Goal: Complete application form

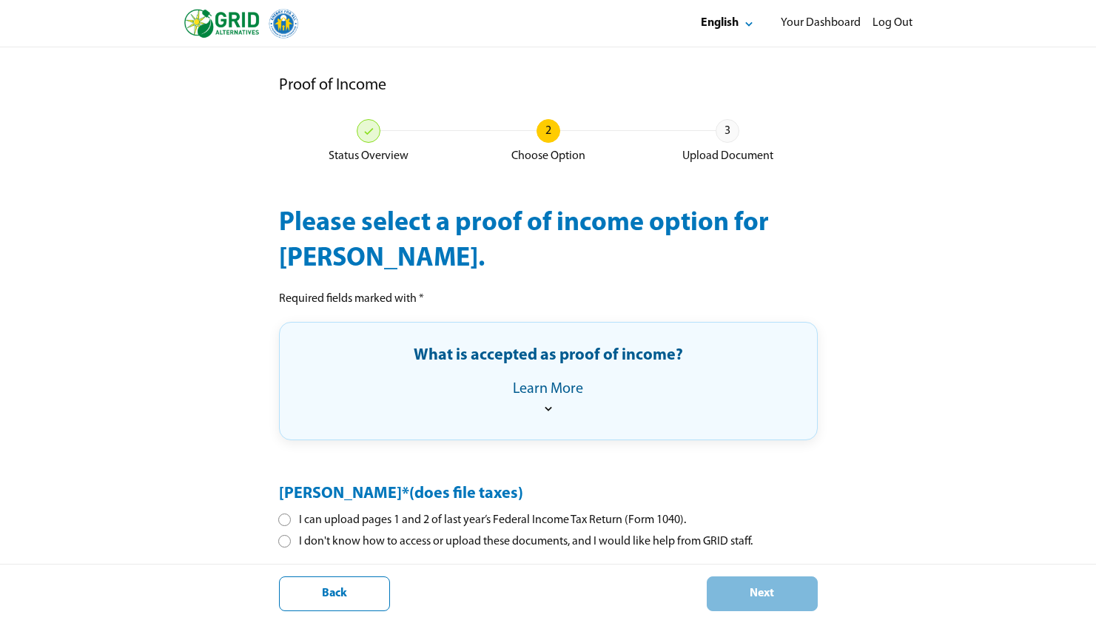
select select "**"
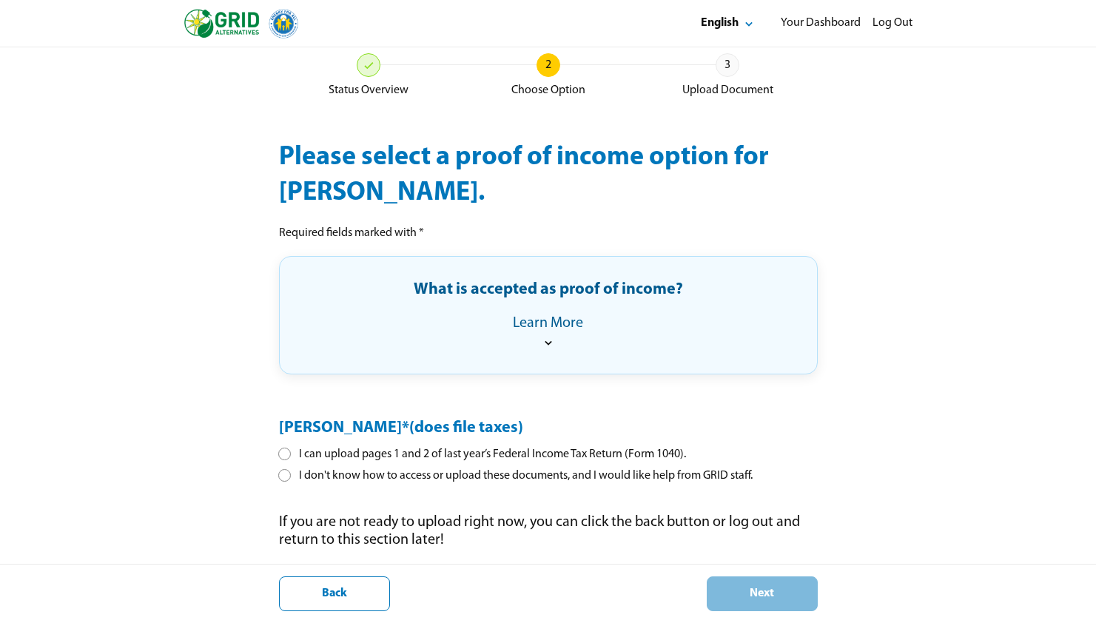
click at [281, 452] on div at bounding box center [285, 454] width 8 height 8
click at [757, 592] on div "Next" at bounding box center [763, 594] width 86 height 16
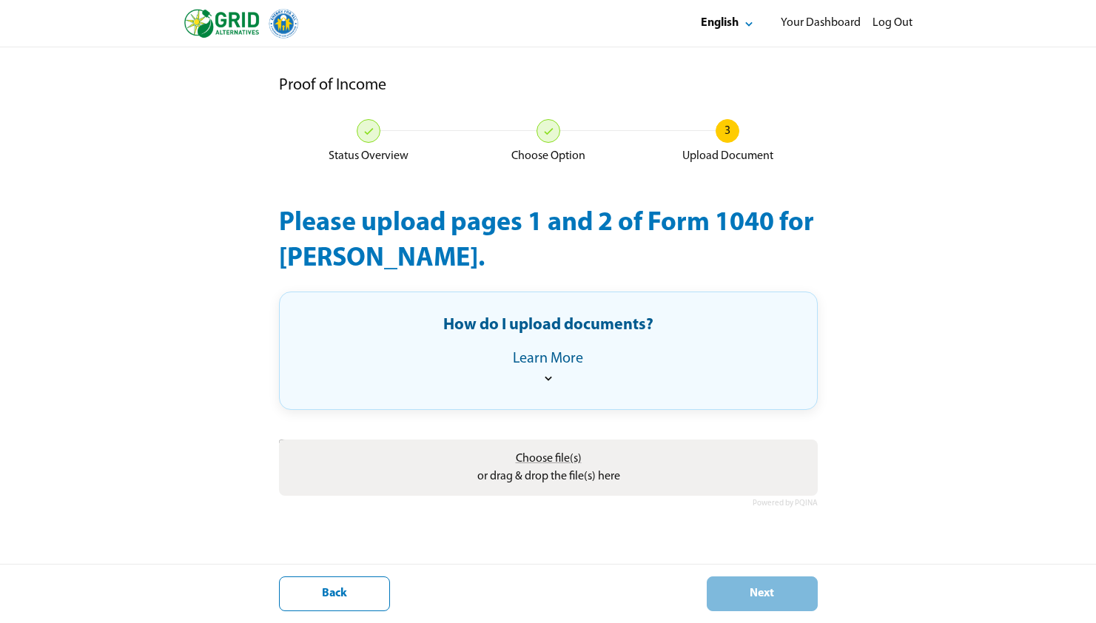
click at [235, 312] on div "Proof of Income Status Overview Choose Option 3 Upload Document Please upload p…" at bounding box center [548, 358] width 1096 height 623
click at [552, 364] on div "Learn More" at bounding box center [548, 359] width 70 height 18
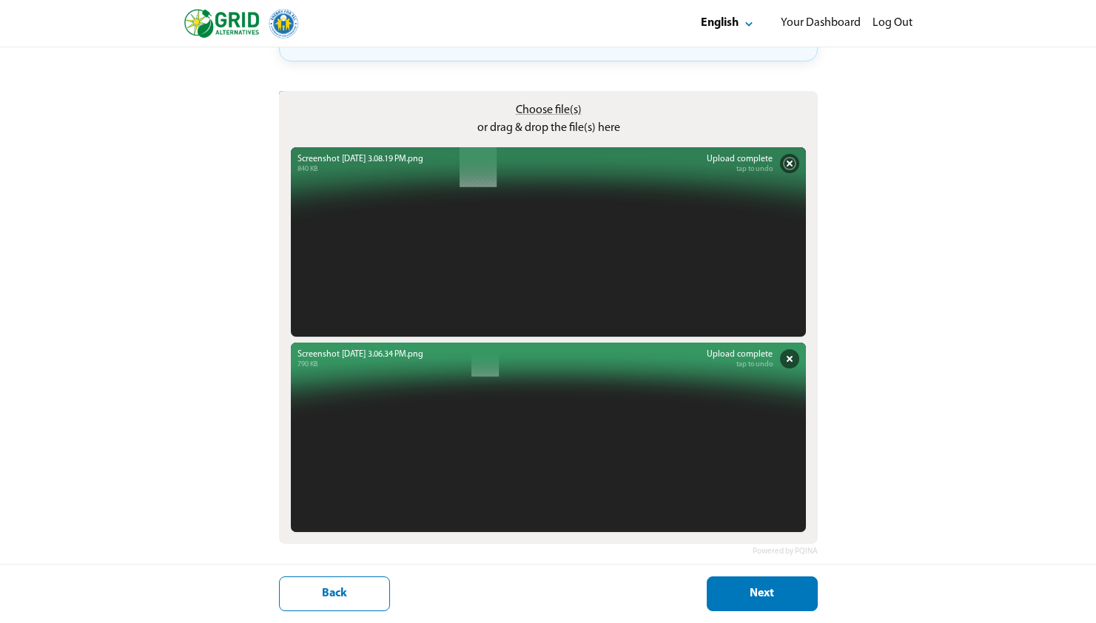
scroll to position [601, 0]
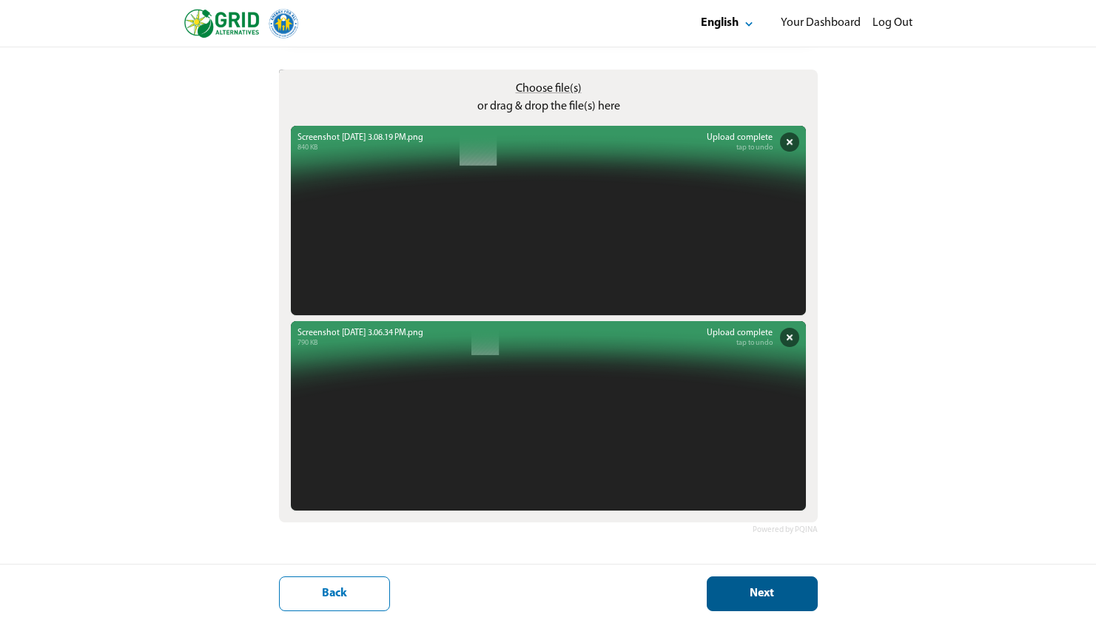
click at [731, 602] on button "Next" at bounding box center [762, 594] width 111 height 35
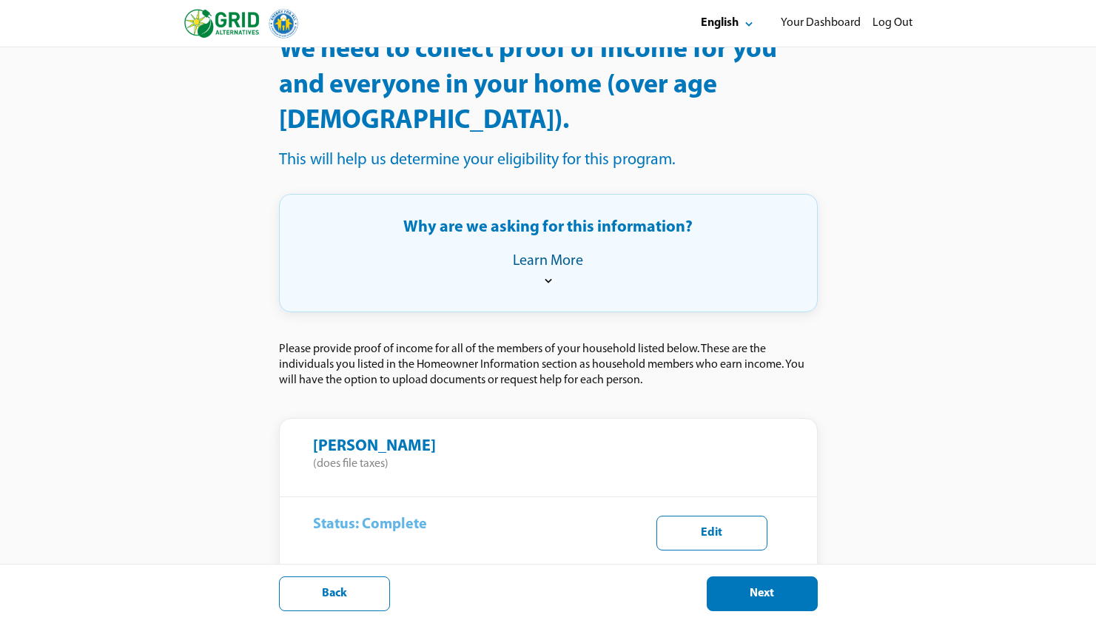
scroll to position [187, 0]
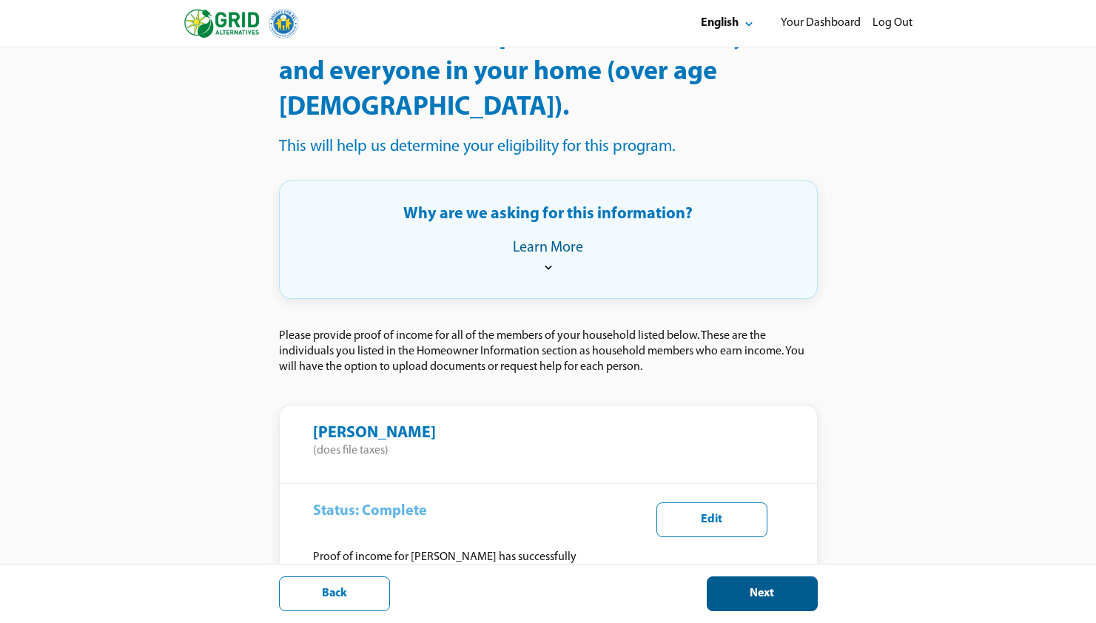
click at [772, 583] on button "Next" at bounding box center [762, 594] width 111 height 35
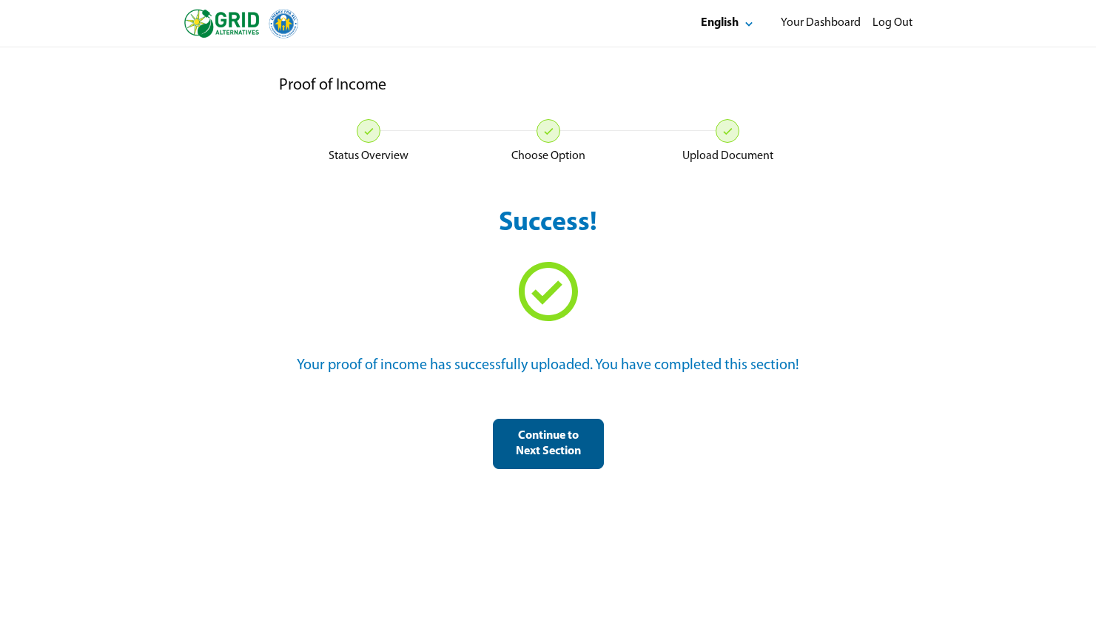
click at [560, 447] on div "Continue to Next Section" at bounding box center [549, 444] width 86 height 31
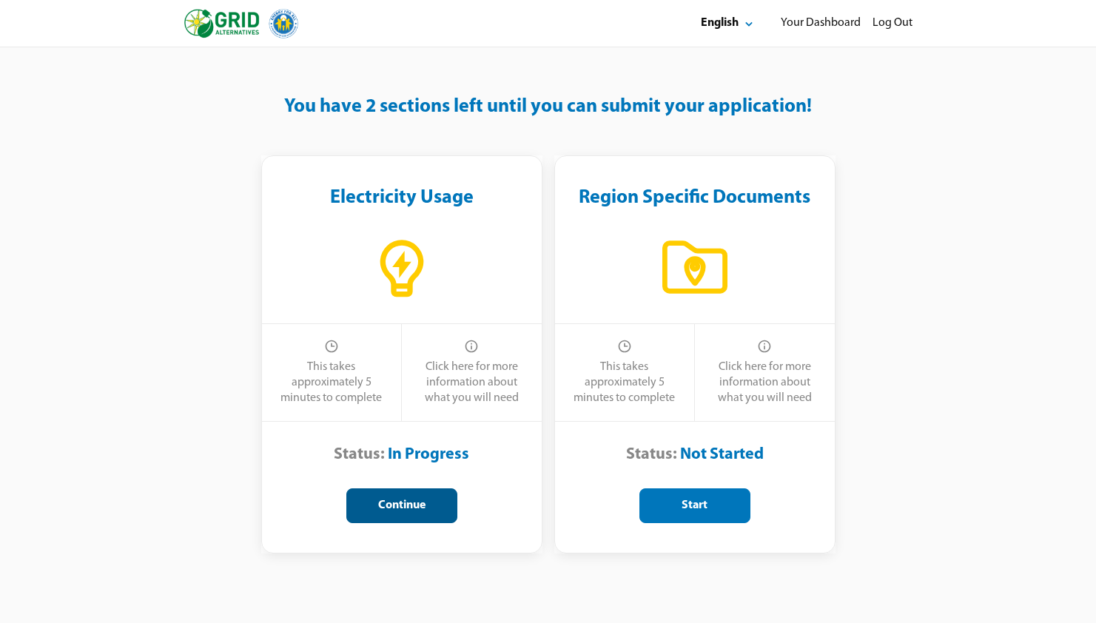
click at [403, 512] on div "Continue" at bounding box center [402, 506] width 86 height 16
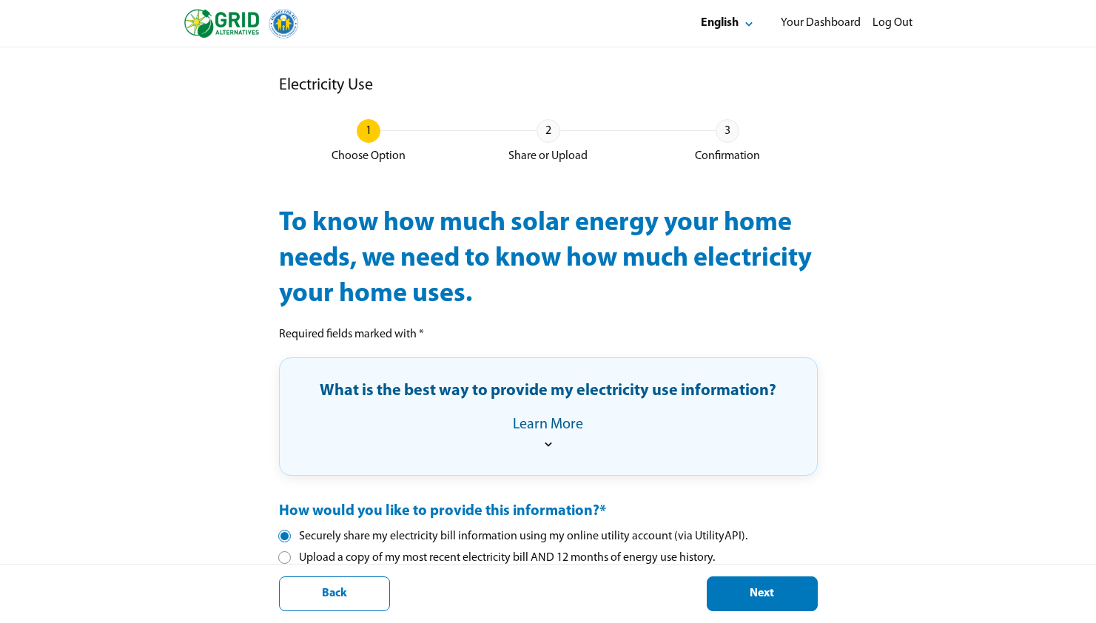
scroll to position [65, 0]
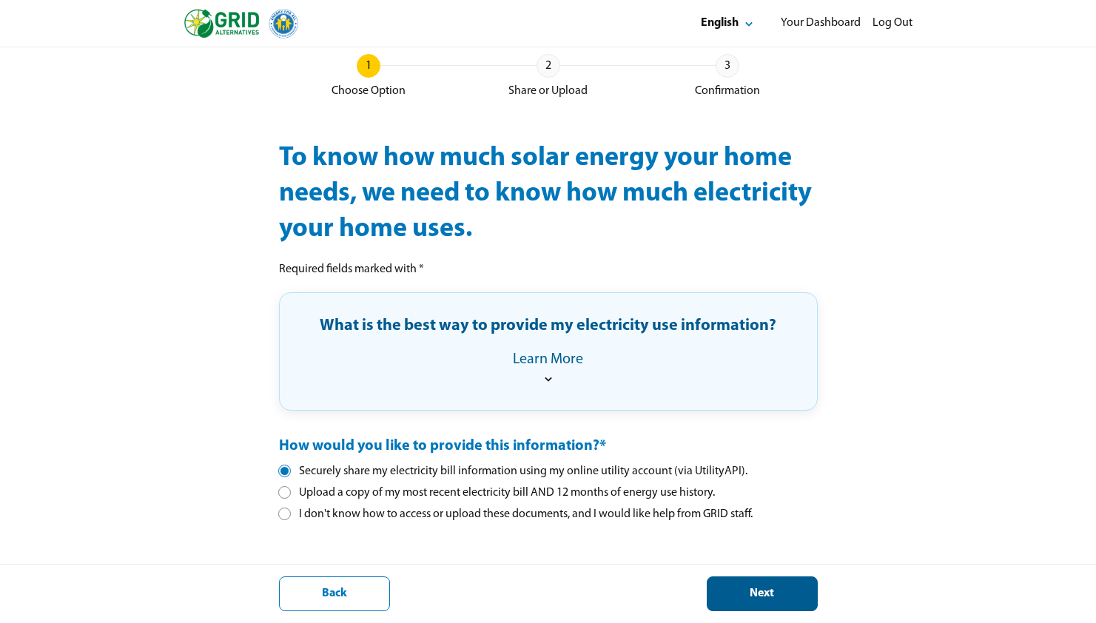
click at [794, 607] on button "Next" at bounding box center [762, 594] width 111 height 35
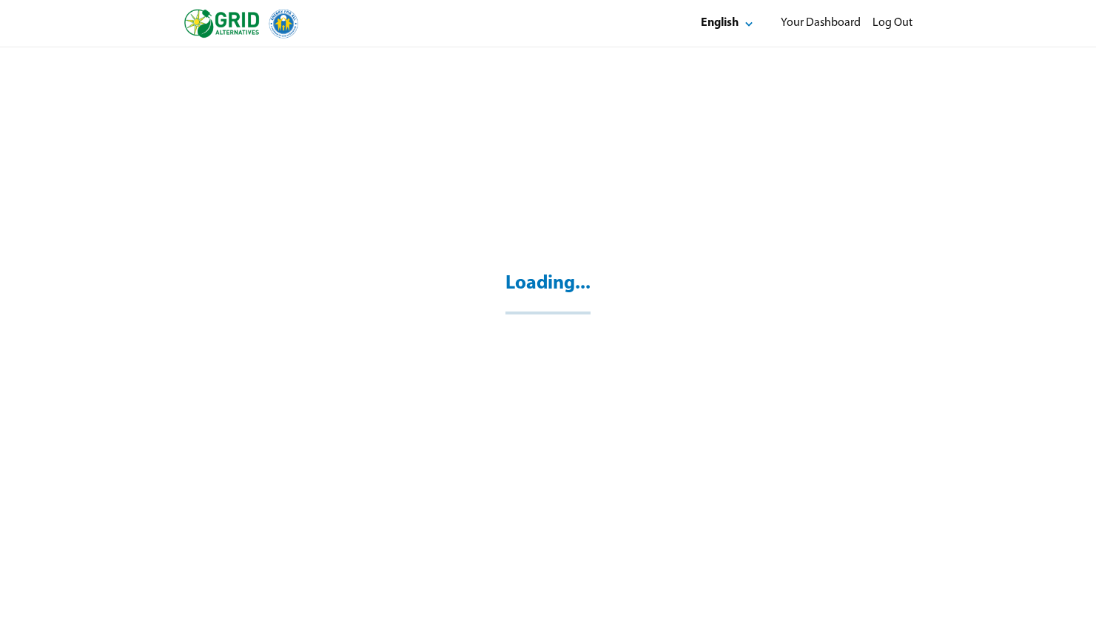
scroll to position [47, 0]
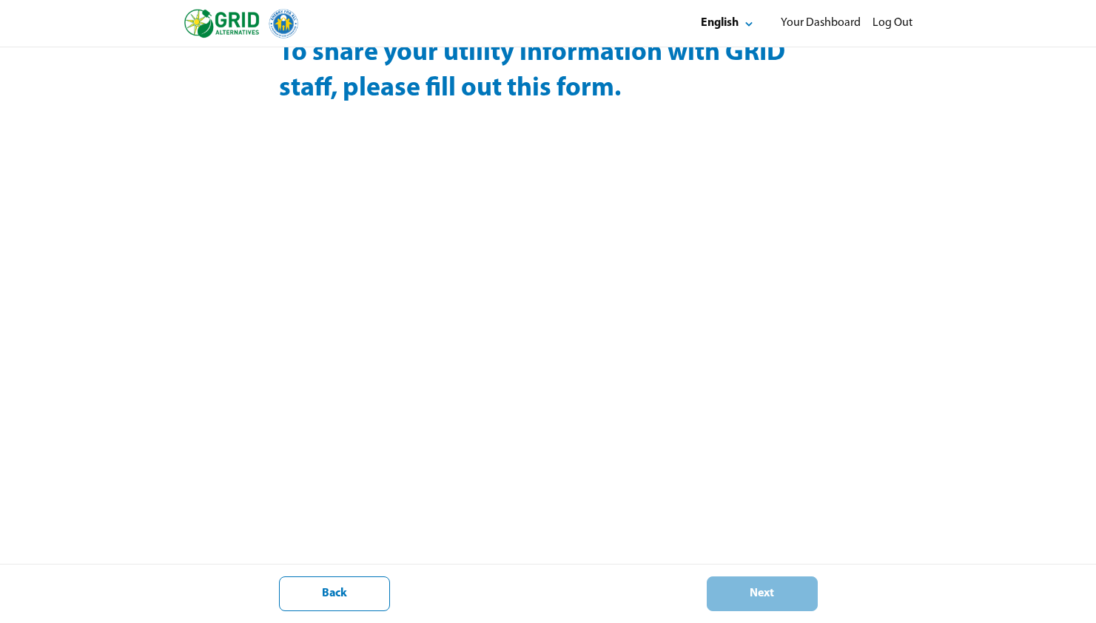
scroll to position [47, 0]
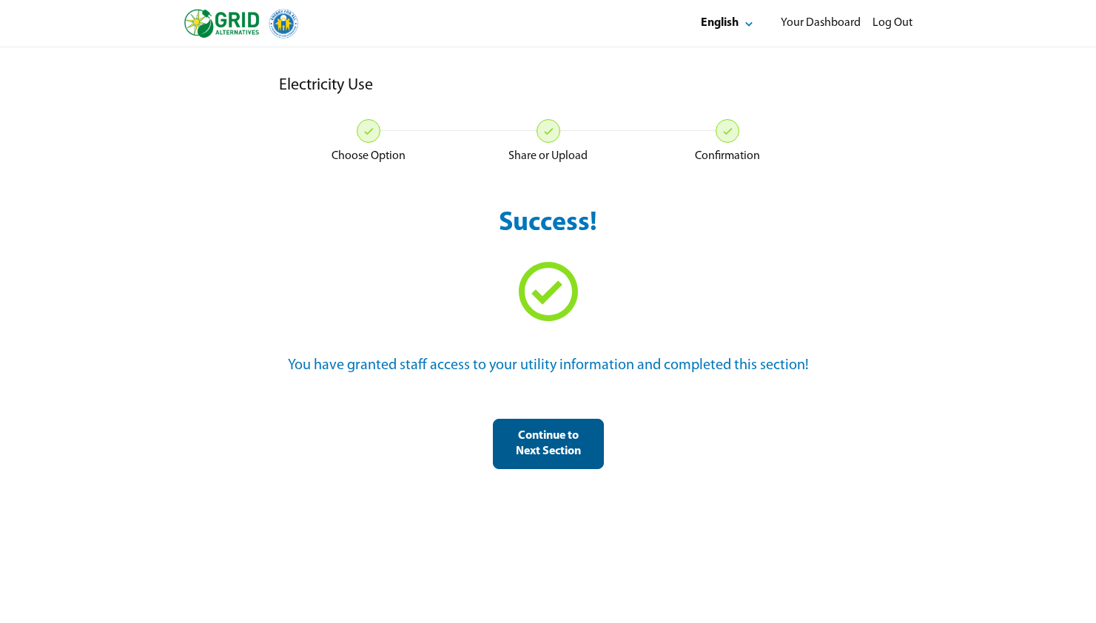
click at [560, 442] on div "Continue to Next Section" at bounding box center [549, 444] width 86 height 31
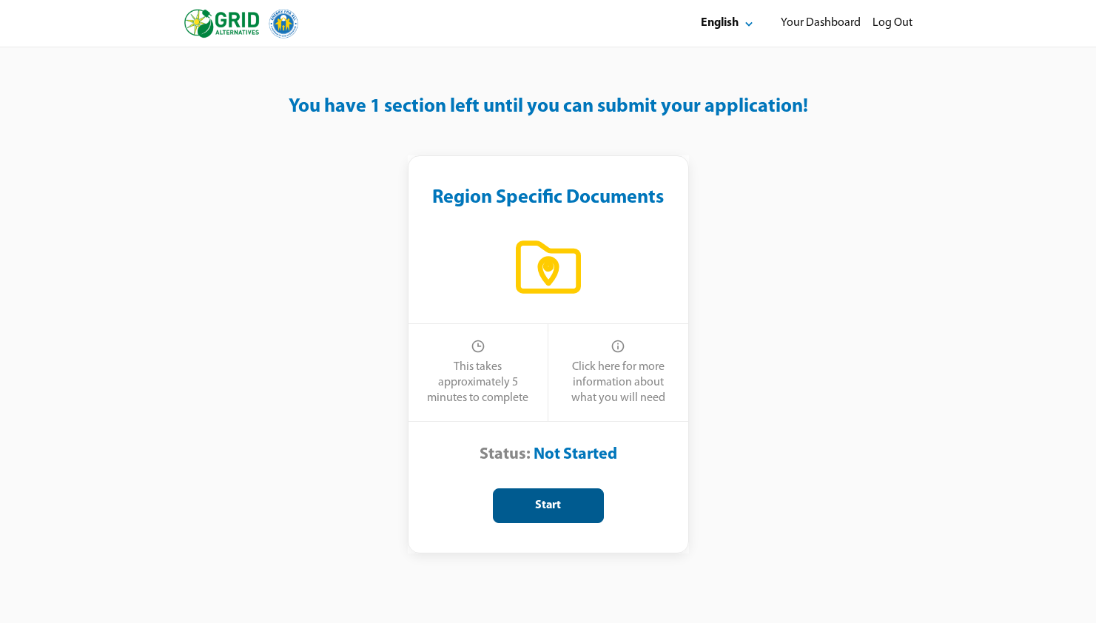
click at [543, 501] on div "Start" at bounding box center [549, 506] width 86 height 16
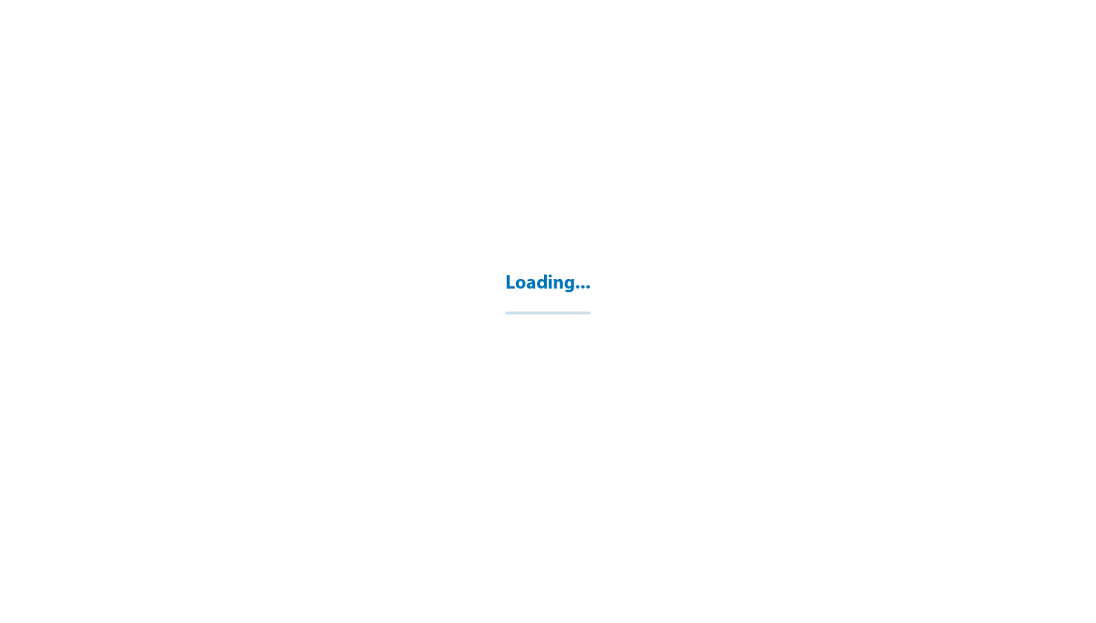
select select "**"
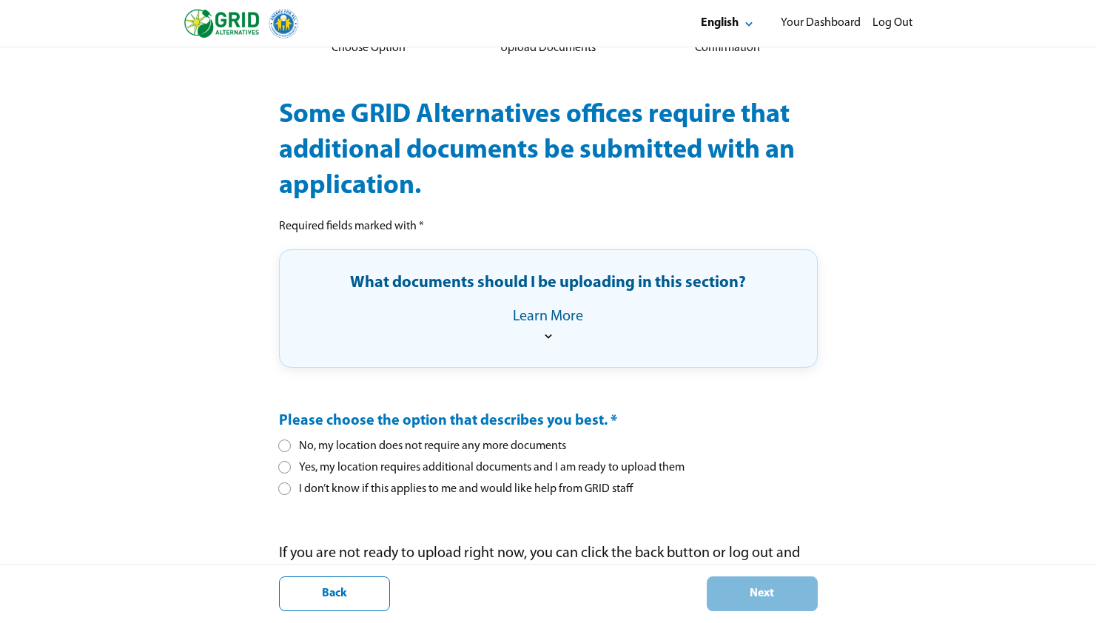
scroll to position [139, 0]
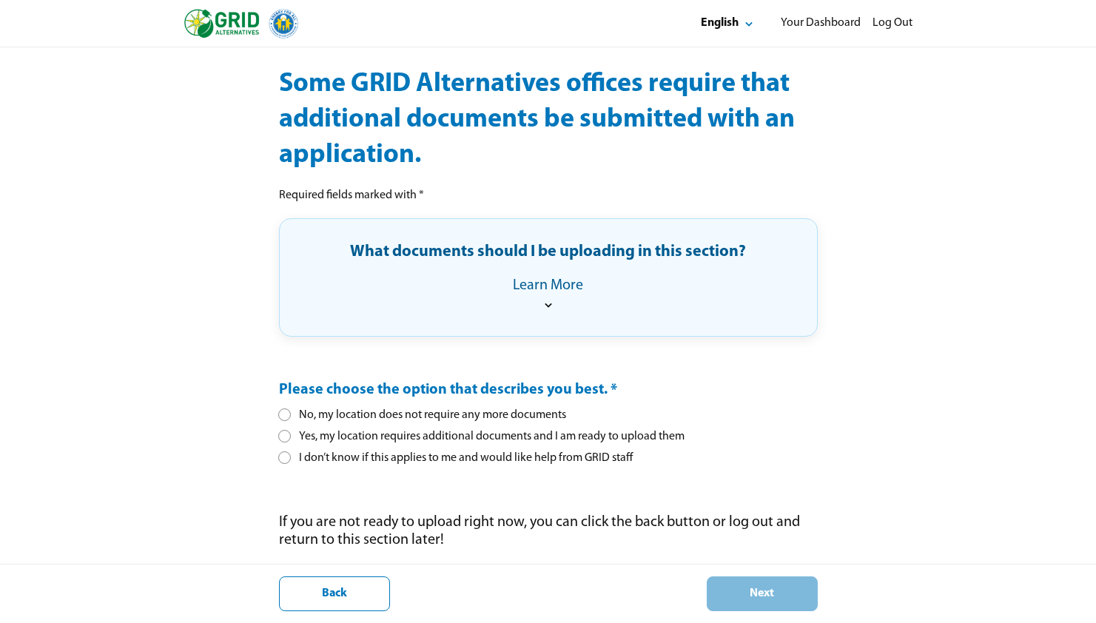
click at [282, 460] on div at bounding box center [285, 458] width 8 height 8
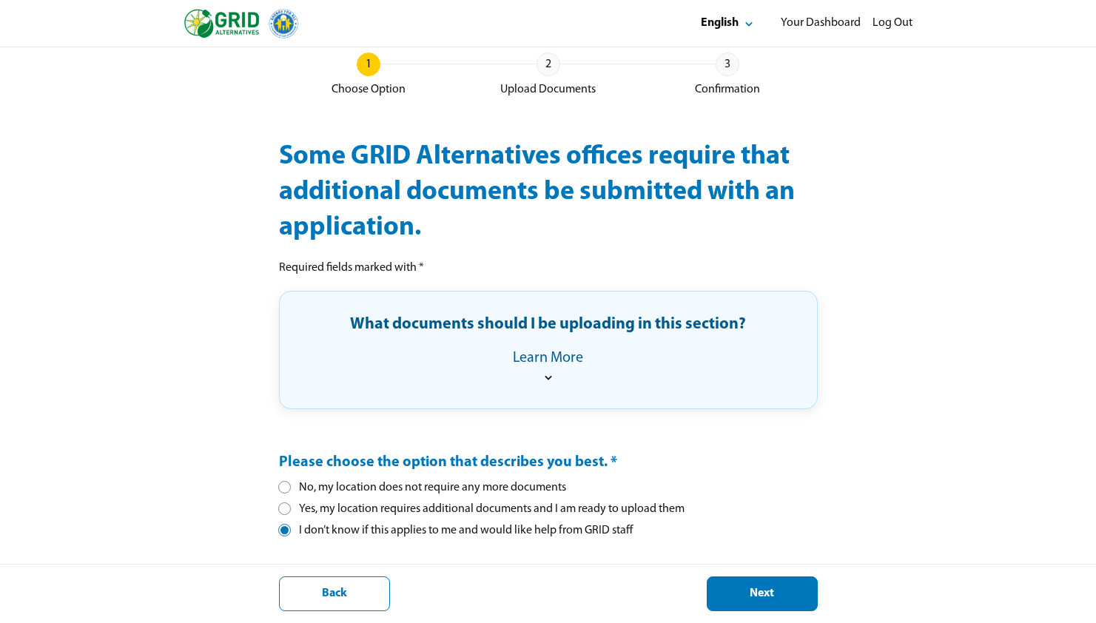
scroll to position [103, 0]
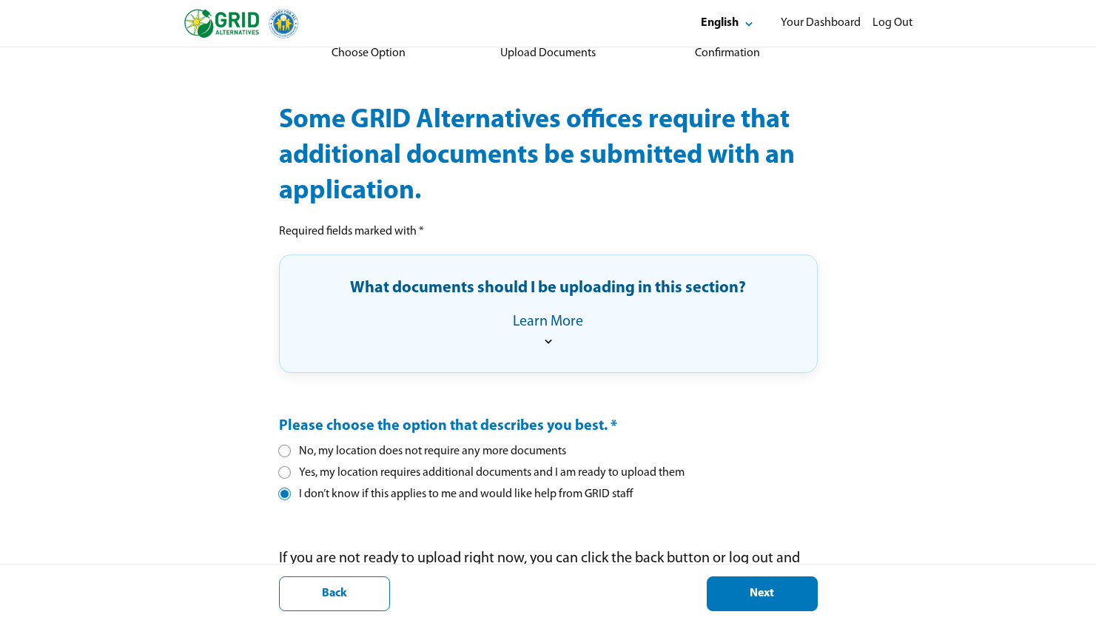
click at [549, 331] on div "What documents should I be uploading in this section? Learn More" at bounding box center [549, 314] width 490 height 70
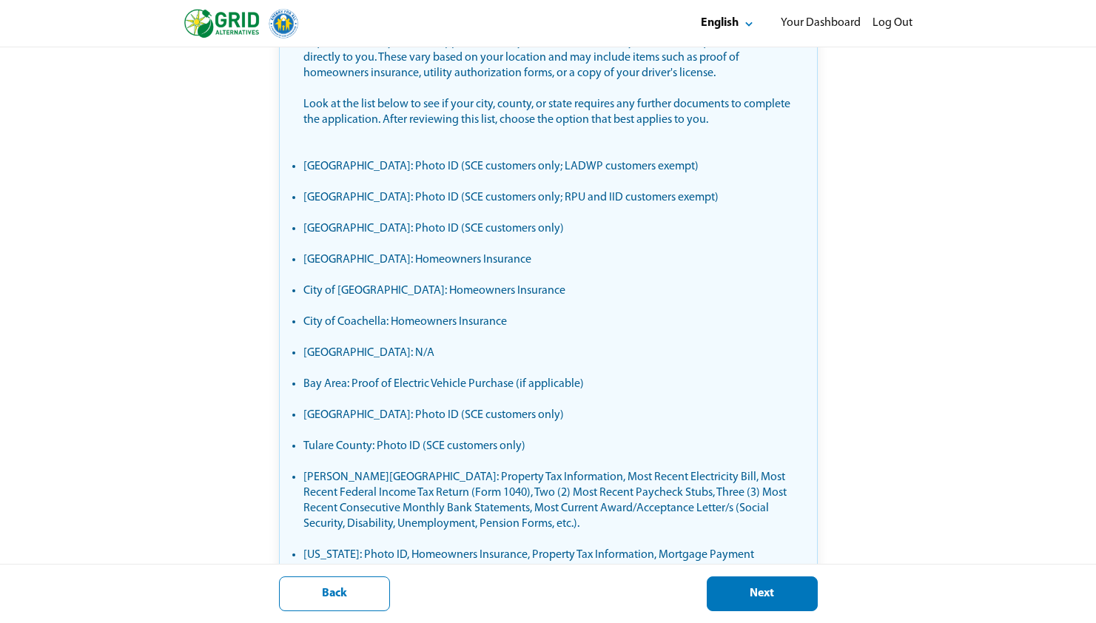
scroll to position [398, 0]
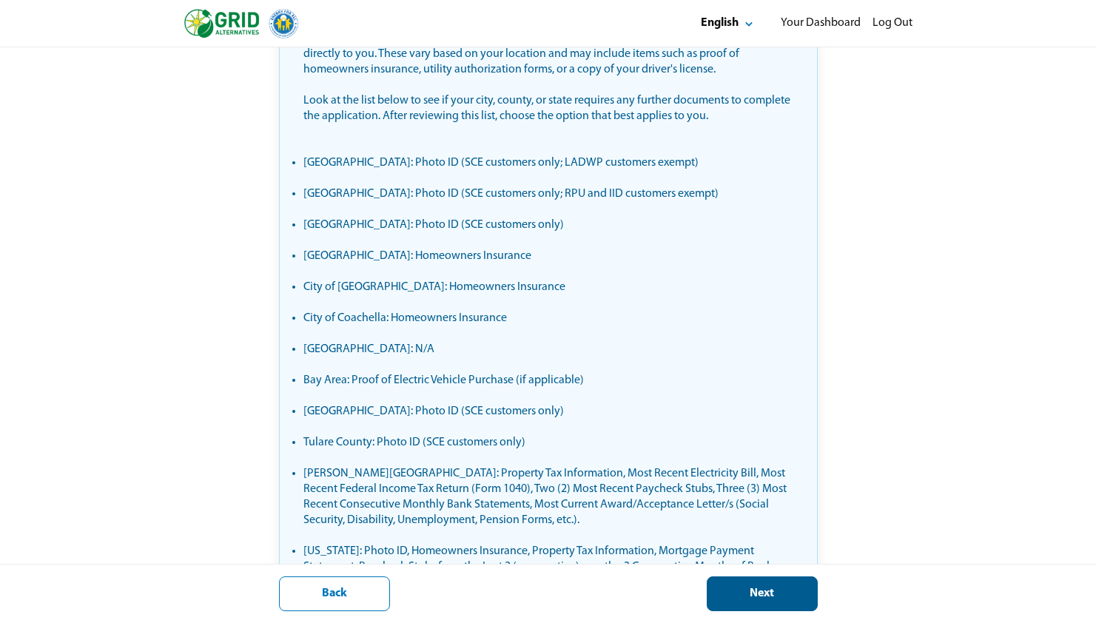
click at [734, 590] on div "Next" at bounding box center [763, 594] width 86 height 16
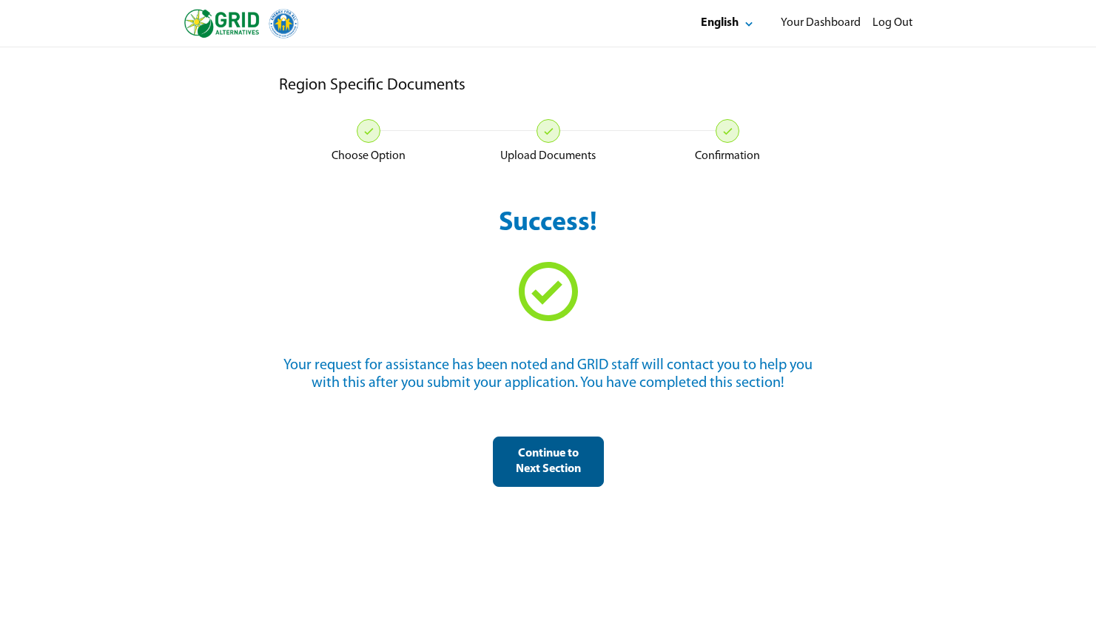
click at [564, 472] on div "Continue to Next Section" at bounding box center [549, 461] width 86 height 31
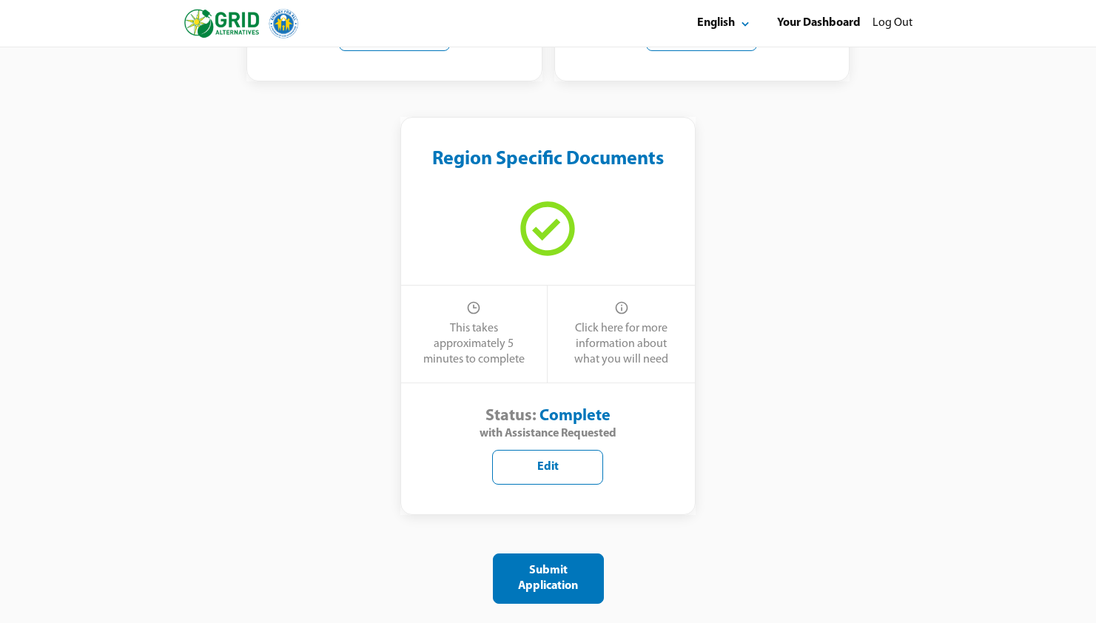
scroll to position [1160, 0]
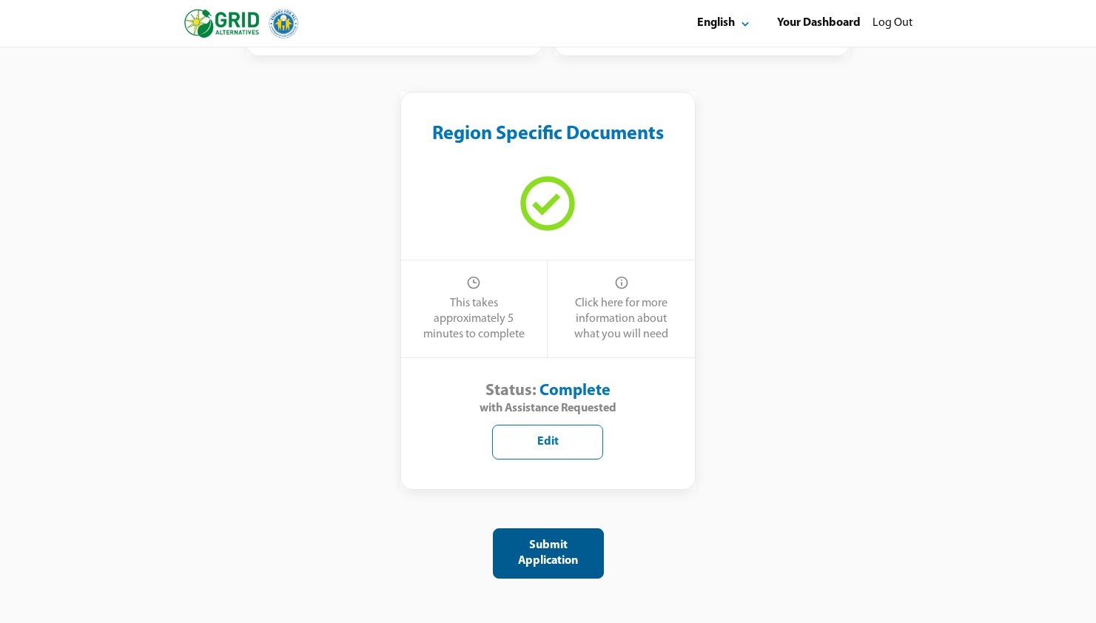
click at [551, 543] on div "Submit Application" at bounding box center [549, 553] width 86 height 31
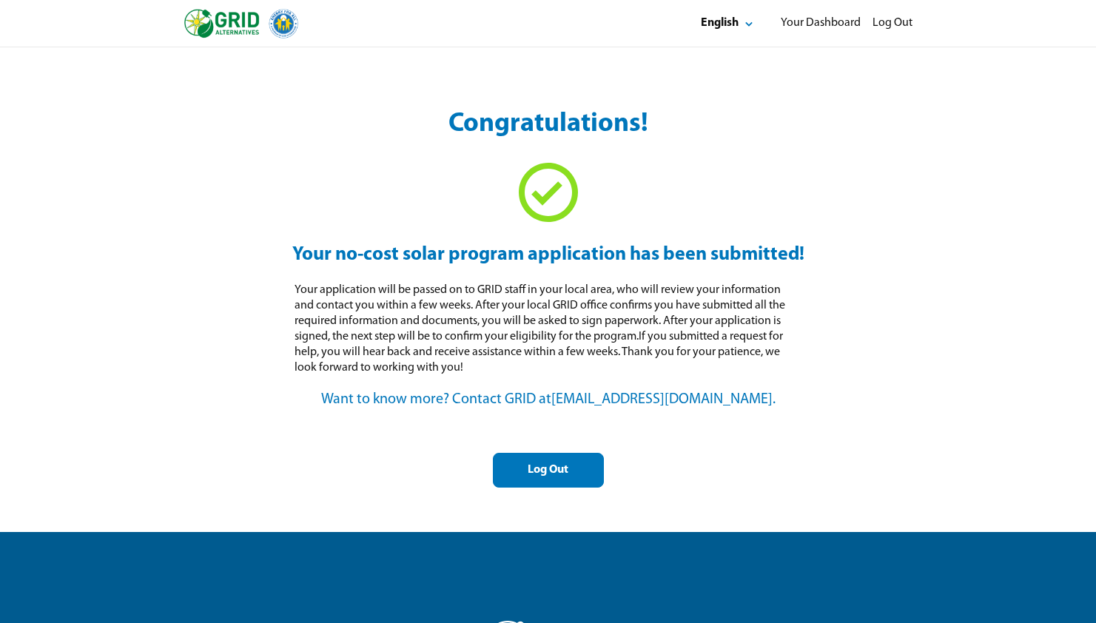
click at [703, 455] on div "Congratulations! Your no-cost solar program application has been submitted! You…" at bounding box center [548, 297] width 539 height 381
click at [226, 27] on img at bounding box center [241, 24] width 114 height 30
click at [800, 27] on div "Your Dashboard" at bounding box center [821, 24] width 80 height 16
